Goal: Information Seeking & Learning: Learn about a topic

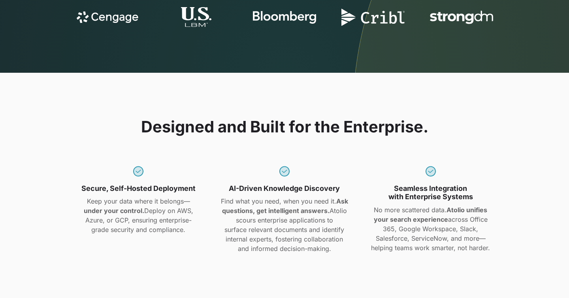
scroll to position [605, 0]
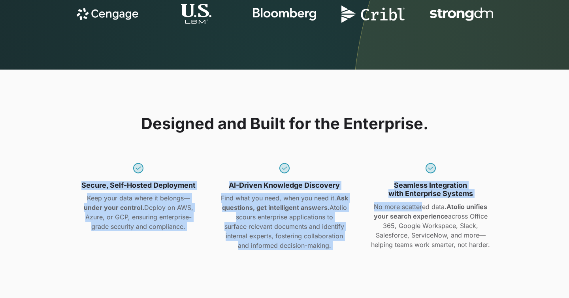
drag, startPoint x: 86, startPoint y: 161, endPoint x: 420, endPoint y: 203, distance: 337.0
click at [420, 203] on div "Secure, Self-Hosted Deployment Keep your data where it belongs— under your cont…" at bounding box center [284, 204] width 429 height 92
click at [420, 203] on p "No more scattered data. Atolio unifies your search experience across Office 365…" at bounding box center [430, 225] width 137 height 47
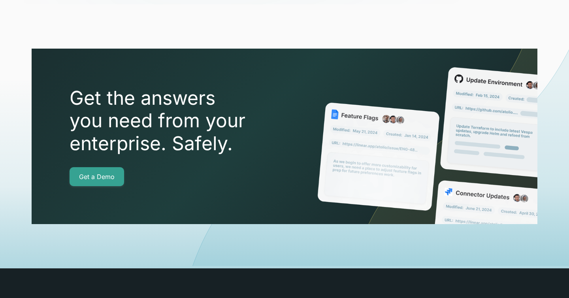
scroll to position [2845, 0]
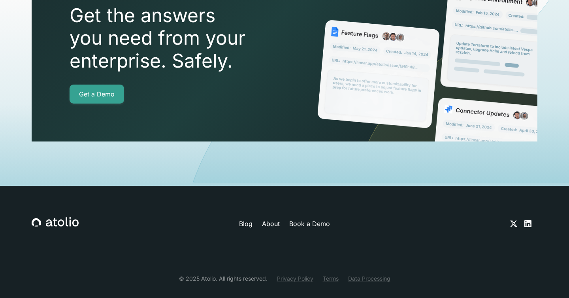
click at [281, 200] on div "Blog About Book a Demo © 2025 Atolio. All rights reserved. Privacy Policy Terms…" at bounding box center [285, 250] width 506 height 128
click at [273, 219] on link "About" at bounding box center [271, 223] width 18 height 9
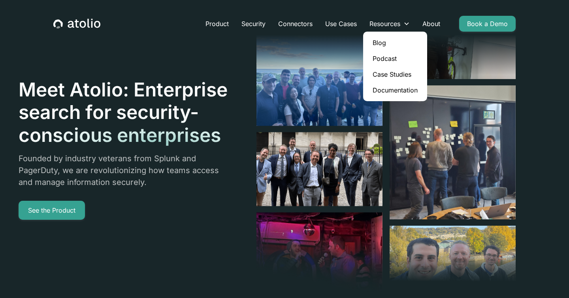
click at [380, 87] on link "Documentation" at bounding box center [395, 90] width 58 height 16
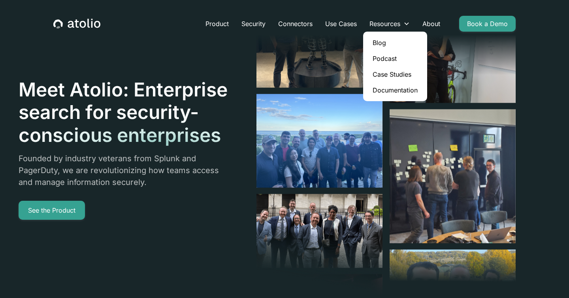
click at [194, 192] on div at bounding box center [124, 194] width 210 height 13
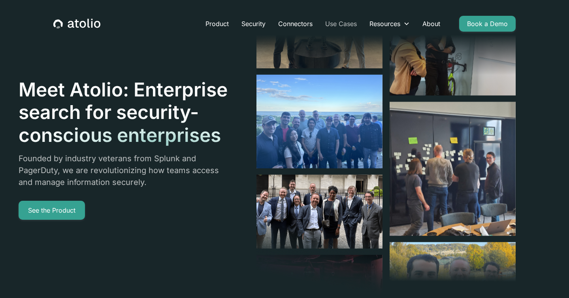
click at [338, 25] on link "Use Cases" at bounding box center [341, 24] width 44 height 16
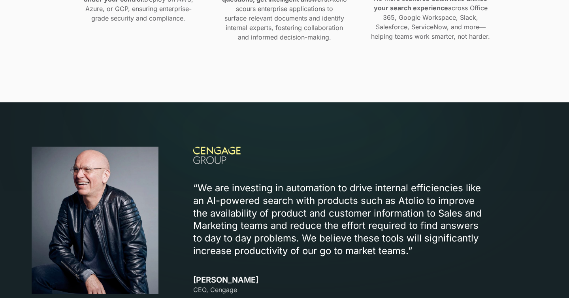
scroll to position [864, 0]
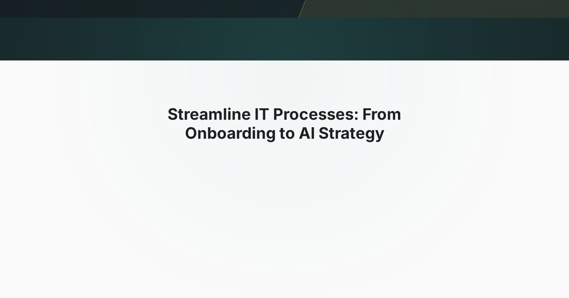
scroll to position [328, 0]
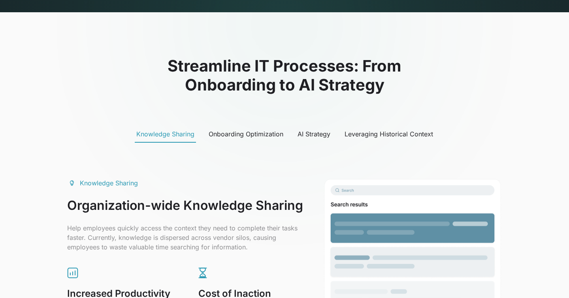
click at [241, 131] on div "Onboarding Optimization" at bounding box center [246, 133] width 75 height 9
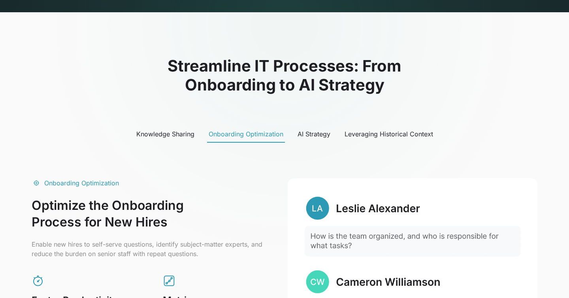
click at [317, 134] on div "AI Strategy" at bounding box center [314, 133] width 33 height 9
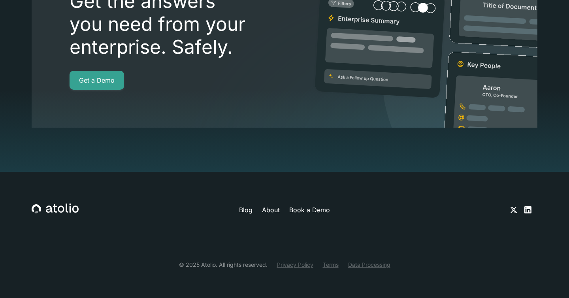
scroll to position [2247, 0]
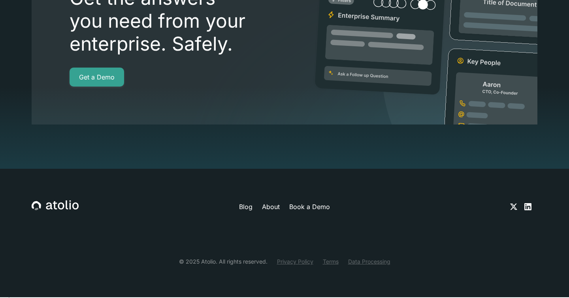
click at [529, 210] on icon at bounding box center [527, 206] width 7 height 7
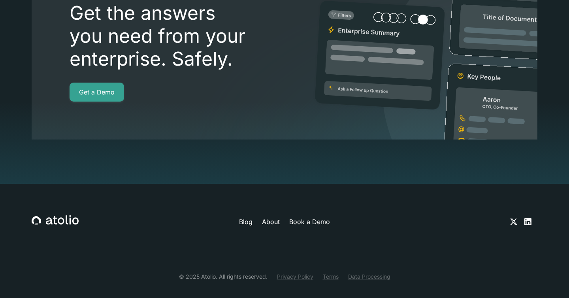
scroll to position [2232, 0]
